Goal: Information Seeking & Learning: Learn about a topic

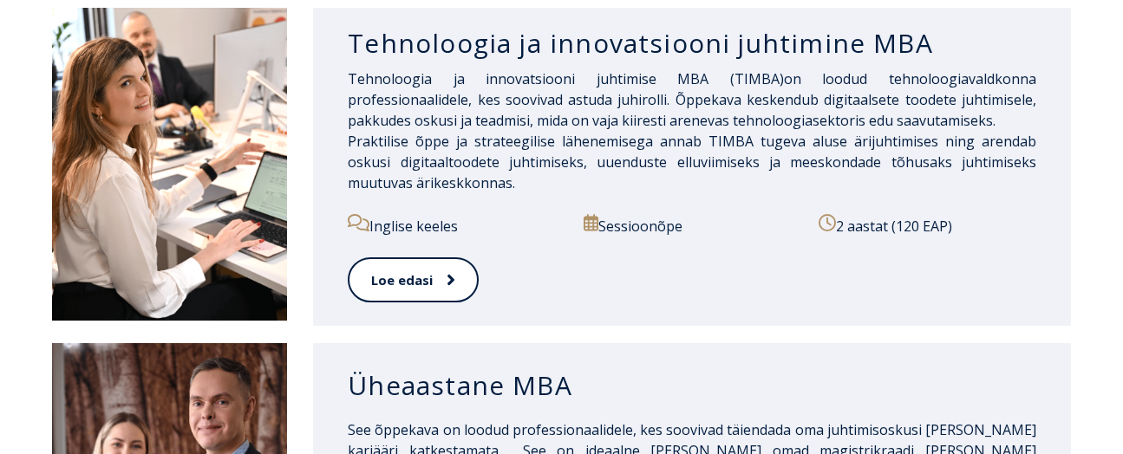
scroll to position [1329, 0]
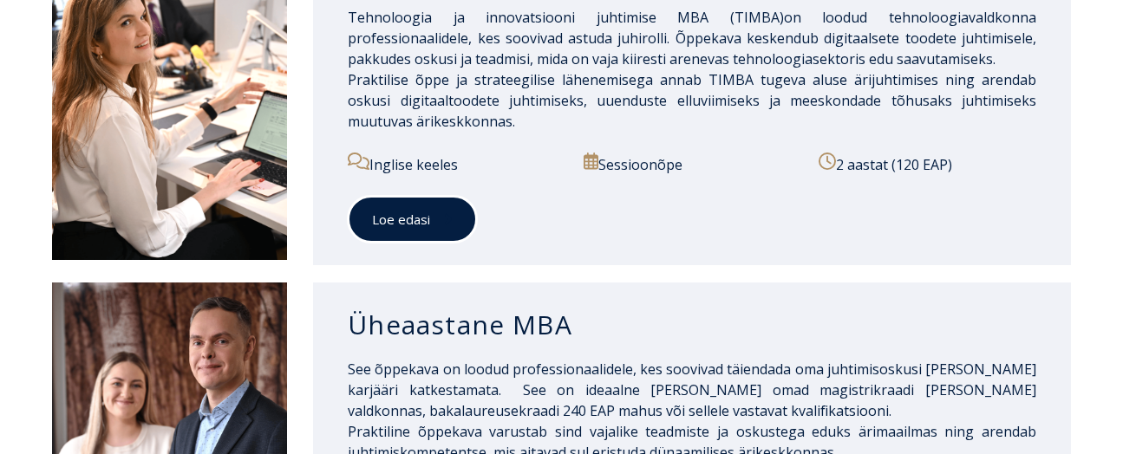
click at [394, 213] on link "Loe edasi" at bounding box center [412, 220] width 129 height 48
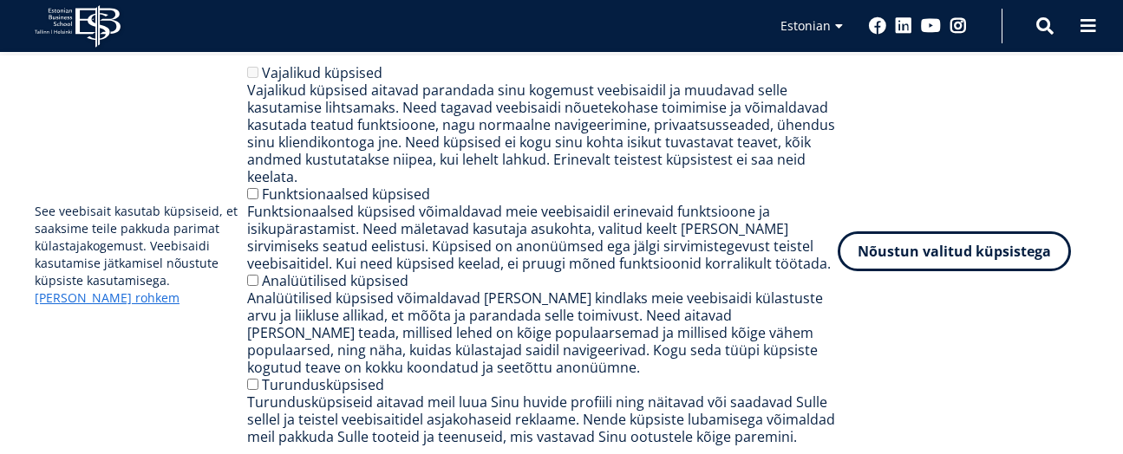
scroll to position [405, 0]
click at [921, 262] on button "Nõustun valitud küpsistega" at bounding box center [953, 251] width 233 height 40
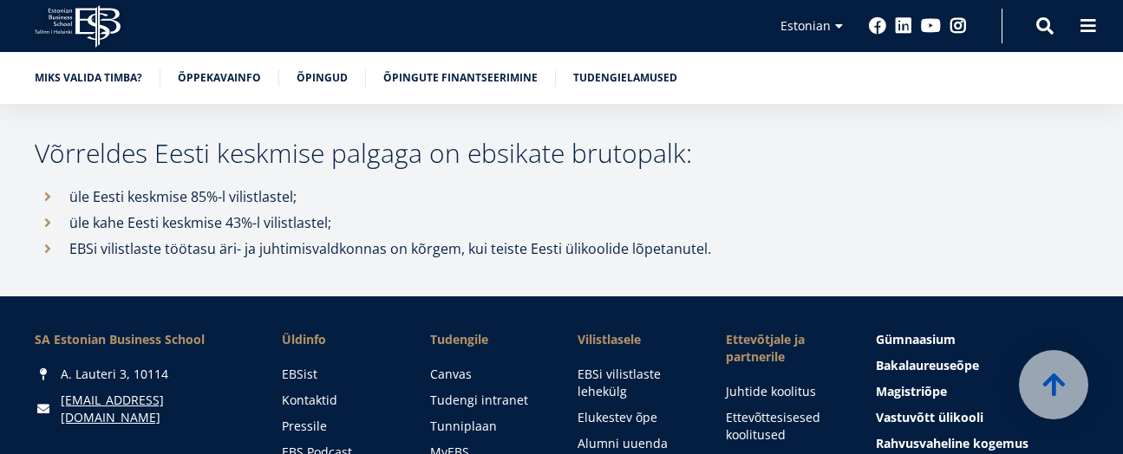
scroll to position [7181, 0]
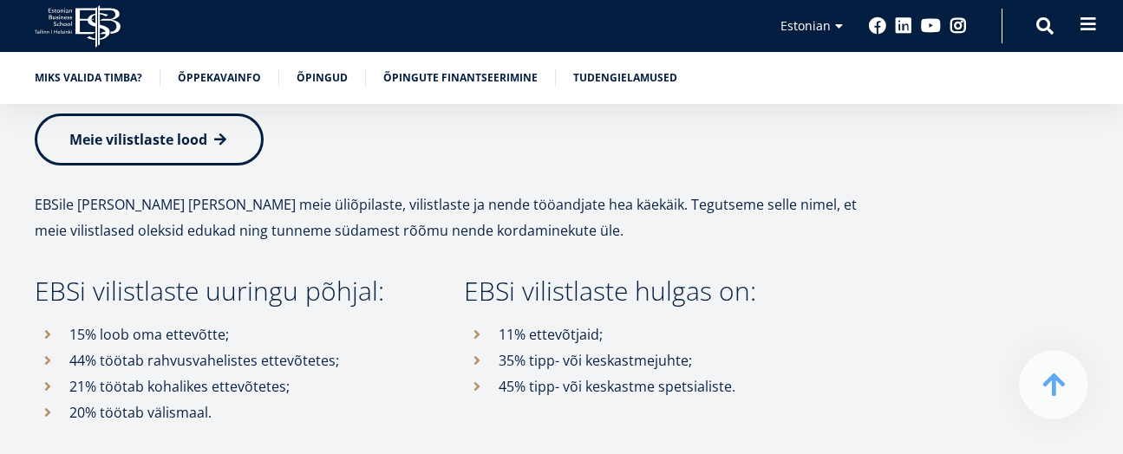
click at [1091, 30] on span at bounding box center [1087, 24] width 17 height 17
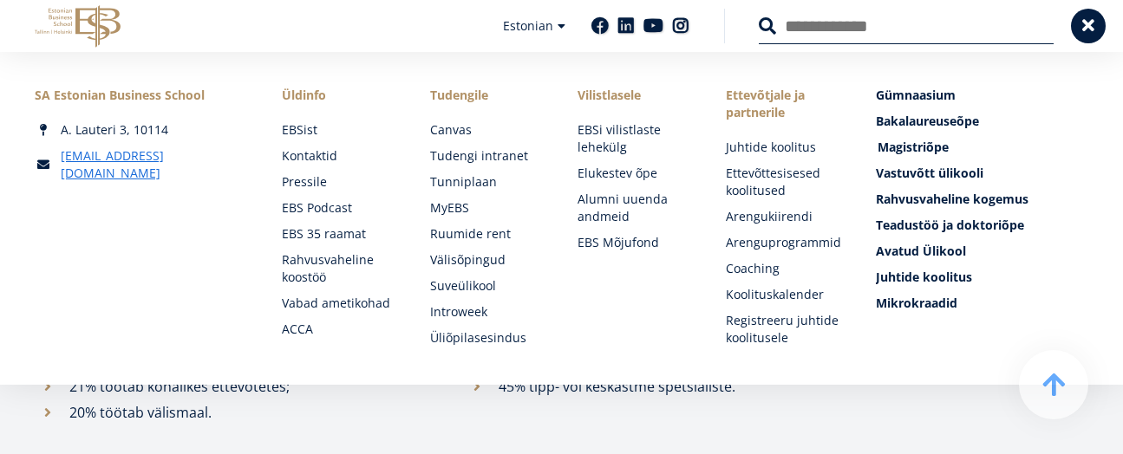
click at [894, 153] on span "Magistriõpe Tutvu ja registreeru" at bounding box center [912, 147] width 71 height 16
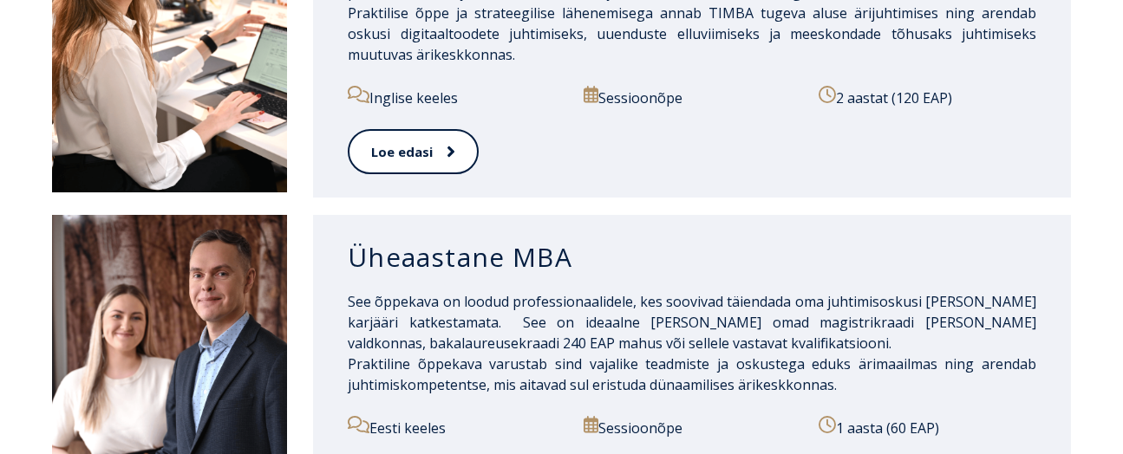
scroll to position [1156, 0]
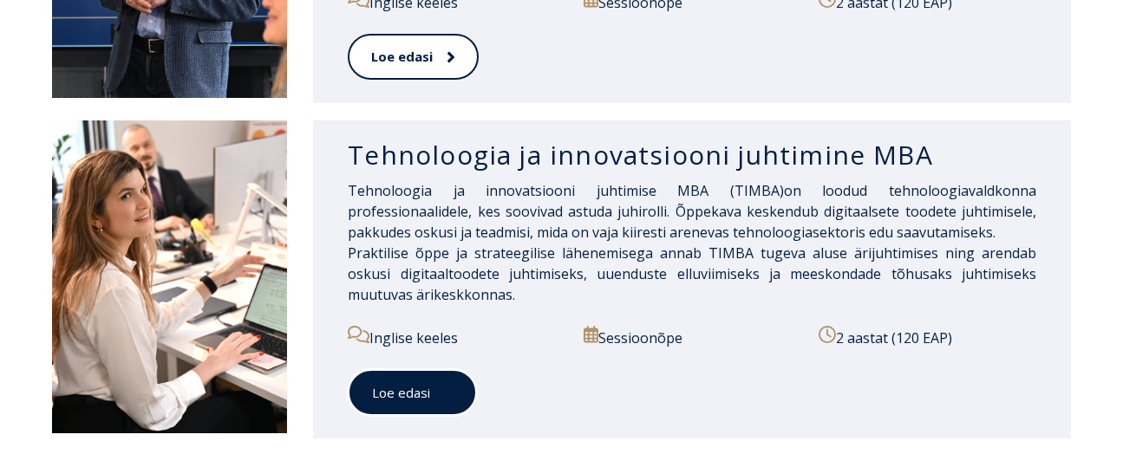
click at [382, 403] on link "Loe edasi" at bounding box center [412, 393] width 129 height 48
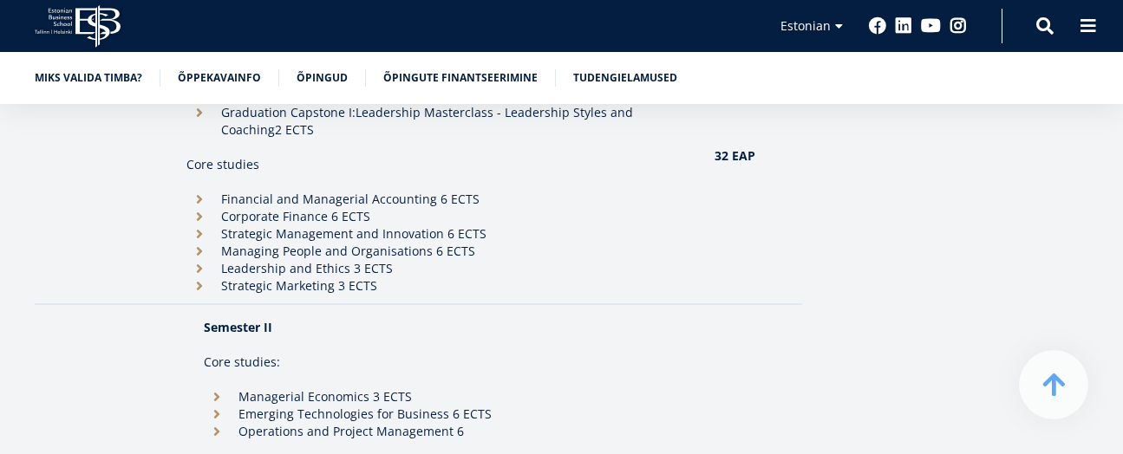
scroll to position [1849, 0]
